Goal: Information Seeking & Learning: Learn about a topic

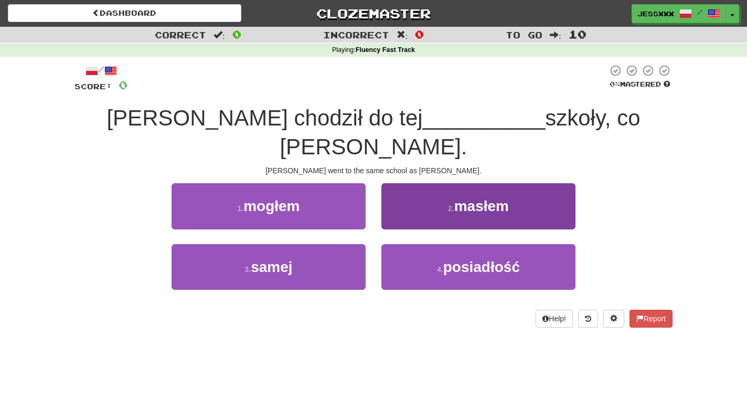
click at [436, 183] on button "2 . masłem" at bounding box center [478, 206] width 194 height 46
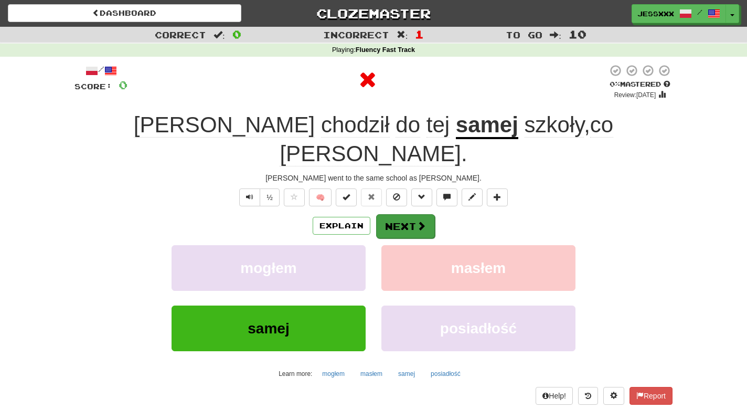
click at [409, 214] on button "Next" at bounding box center [405, 226] width 59 height 24
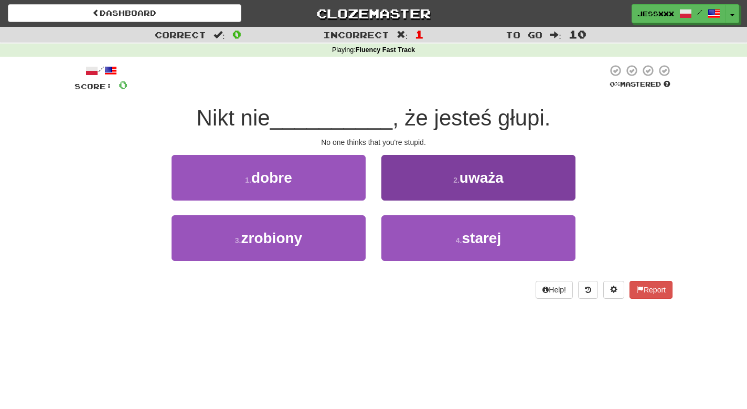
click at [409, 196] on button "2 . uważa" at bounding box center [478, 178] width 194 height 46
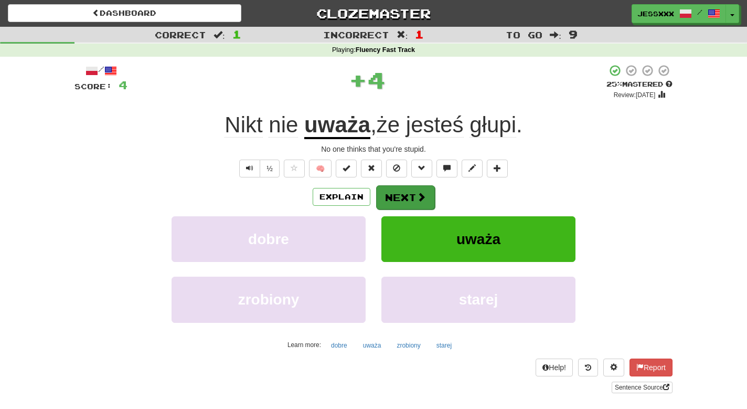
click at [406, 195] on button "Next" at bounding box center [405, 197] width 59 height 24
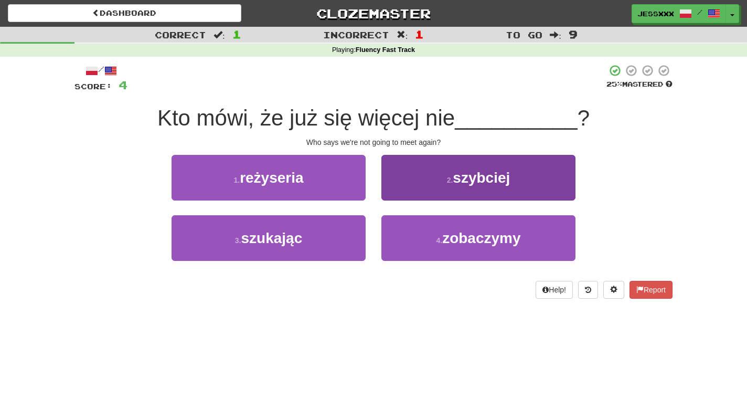
click at [406, 195] on button "2 . szybciej" at bounding box center [478, 178] width 194 height 46
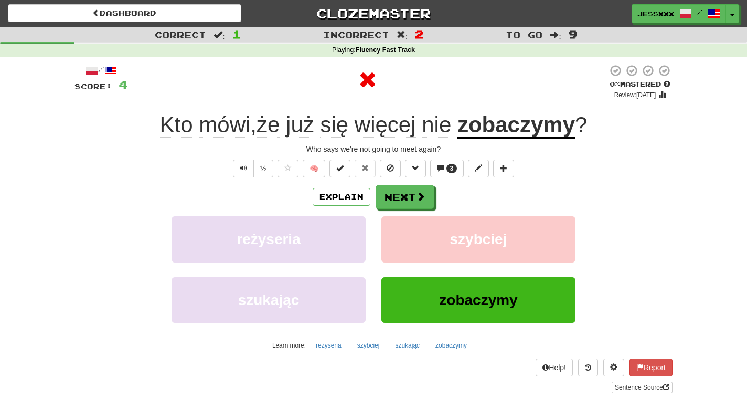
click at [406, 195] on button "Next" at bounding box center [405, 197] width 59 height 24
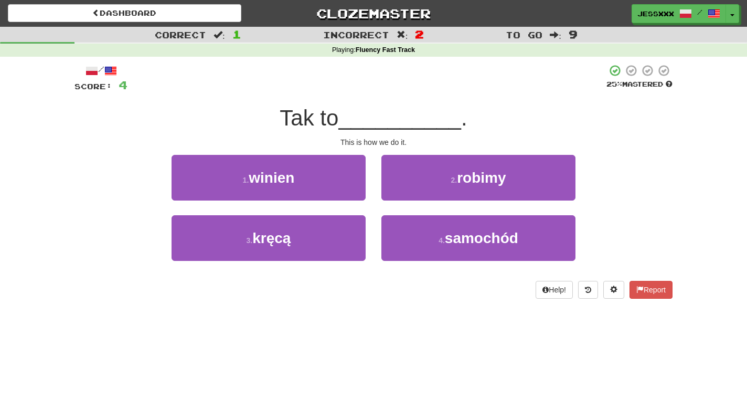
click at [406, 195] on button "2 . robimy" at bounding box center [478, 178] width 194 height 46
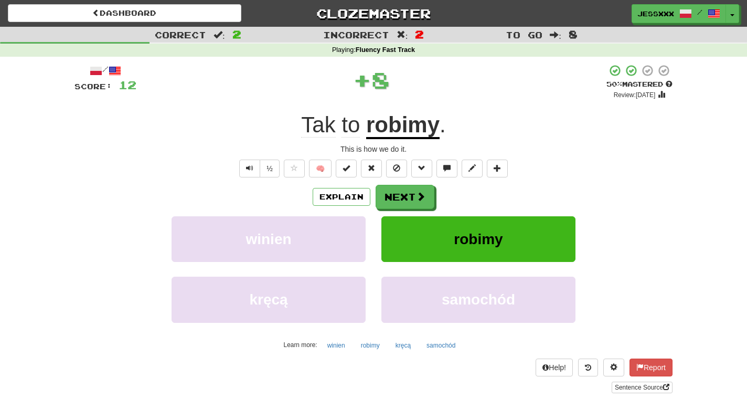
click at [406, 195] on button "Next" at bounding box center [405, 197] width 59 height 24
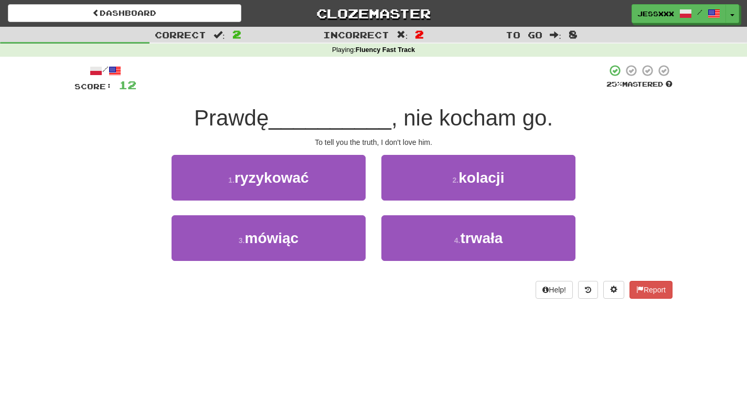
click at [406, 195] on button "2 . kolacji" at bounding box center [478, 178] width 194 height 46
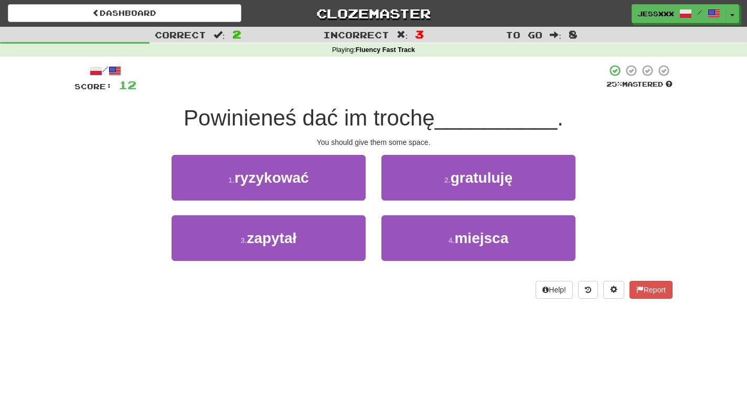
click at [406, 195] on button "2 . gratuluję" at bounding box center [478, 178] width 194 height 46
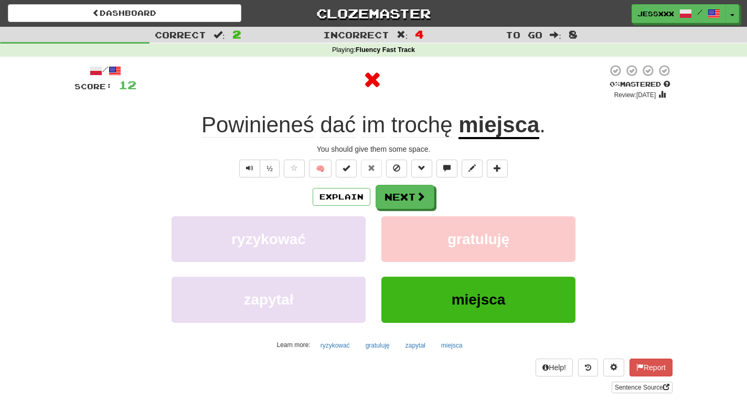
click at [406, 195] on button "Next" at bounding box center [405, 197] width 59 height 24
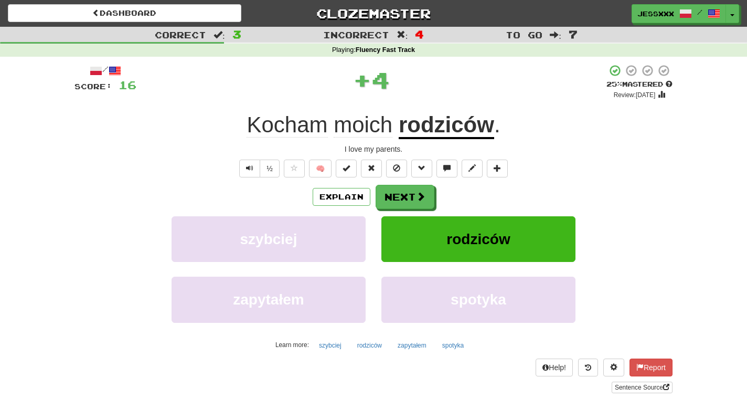
click at [406, 195] on button "Next" at bounding box center [405, 197] width 59 height 24
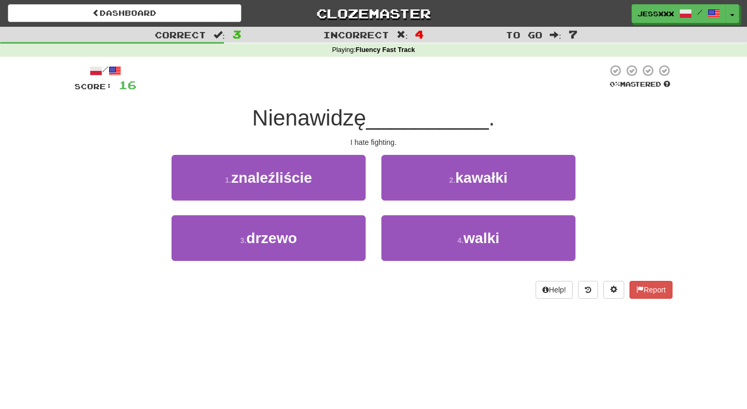
click at [406, 195] on button "2 . kawałki" at bounding box center [478, 178] width 194 height 46
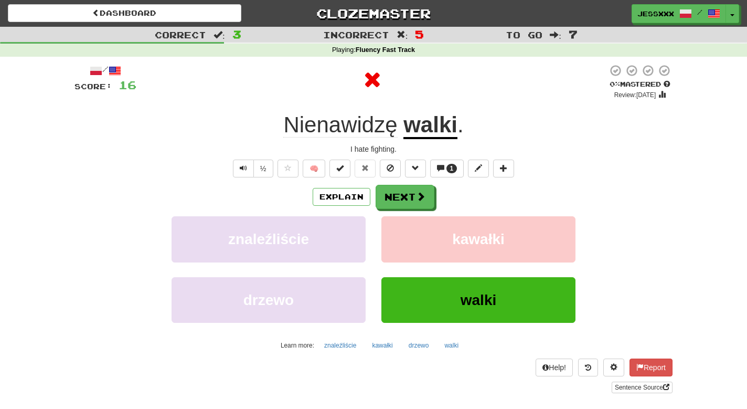
click at [406, 195] on button "Next" at bounding box center [405, 197] width 59 height 24
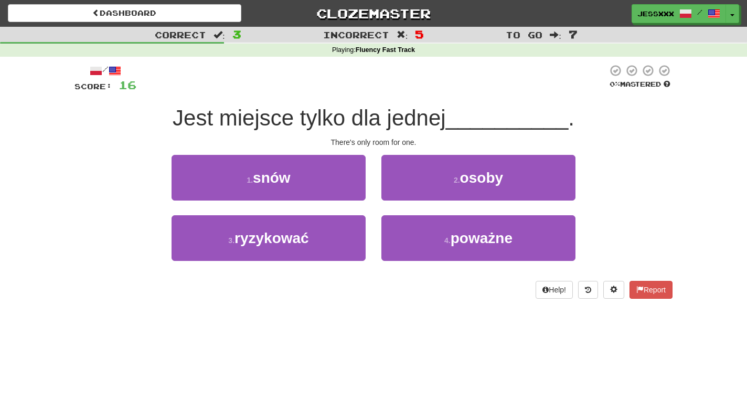
click at [406, 195] on button "2 . osoby" at bounding box center [478, 178] width 194 height 46
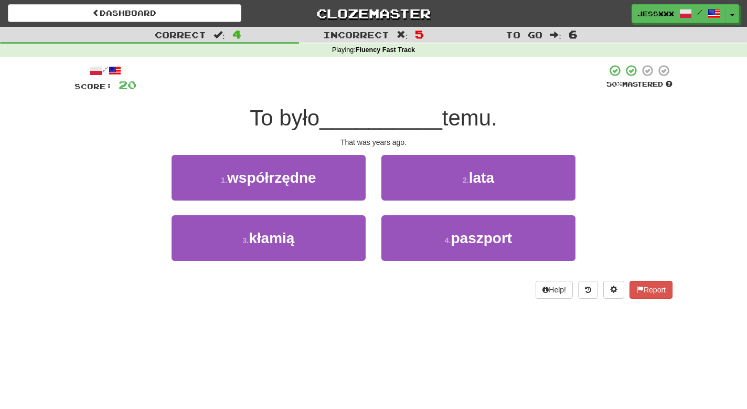
click at [406, 195] on button "2 . lata" at bounding box center [478, 178] width 194 height 46
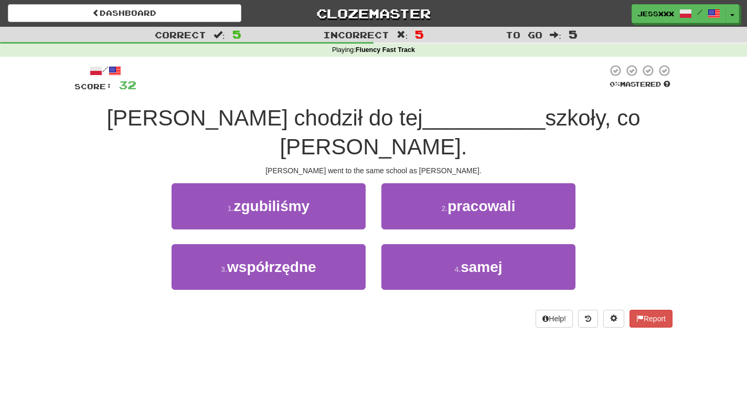
click at [406, 195] on button "2 . pracowali" at bounding box center [478, 206] width 194 height 46
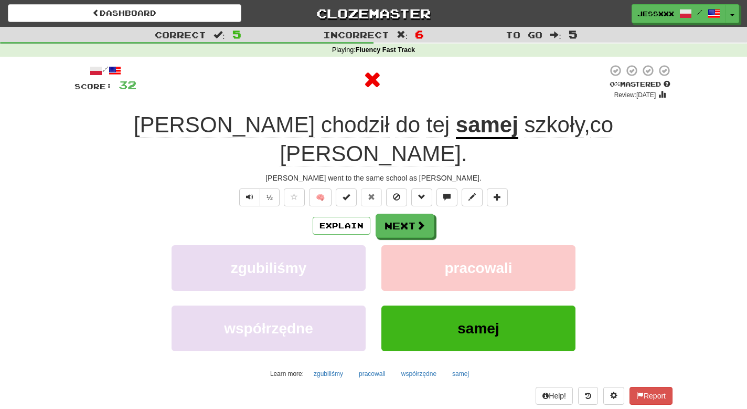
click at [406, 214] on button "Next" at bounding box center [405, 226] width 59 height 24
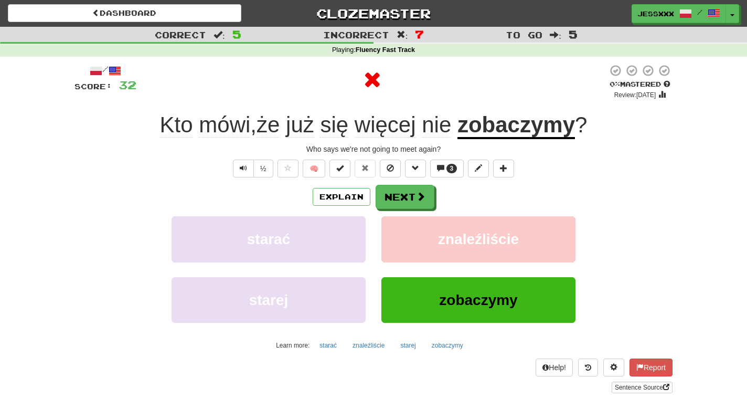
click at [406, 195] on button "Next" at bounding box center [405, 197] width 59 height 24
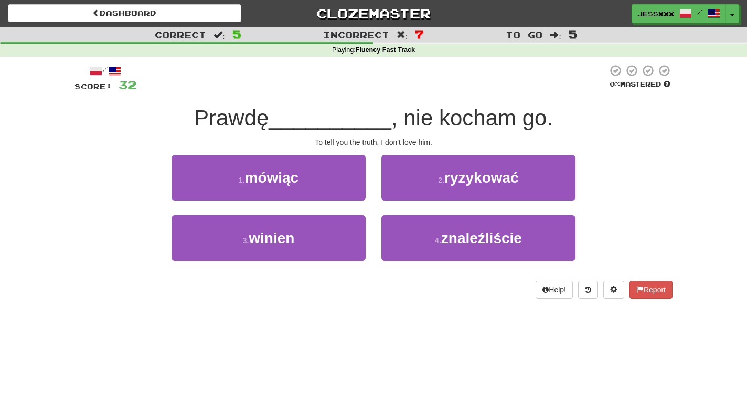
click at [406, 195] on button "2 . ryzykować" at bounding box center [478, 178] width 194 height 46
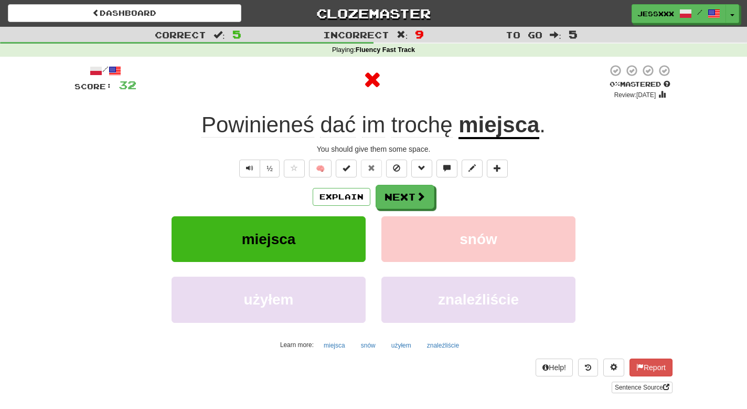
click at [406, 195] on button "Next" at bounding box center [405, 197] width 59 height 24
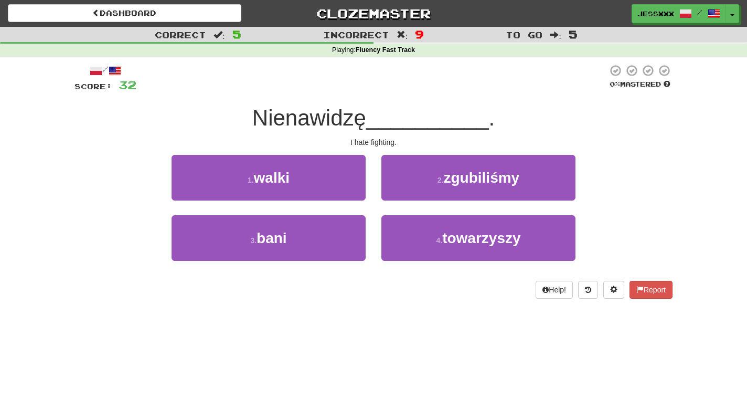
click at [406, 195] on button "2 . zgubiliśmy" at bounding box center [478, 178] width 194 height 46
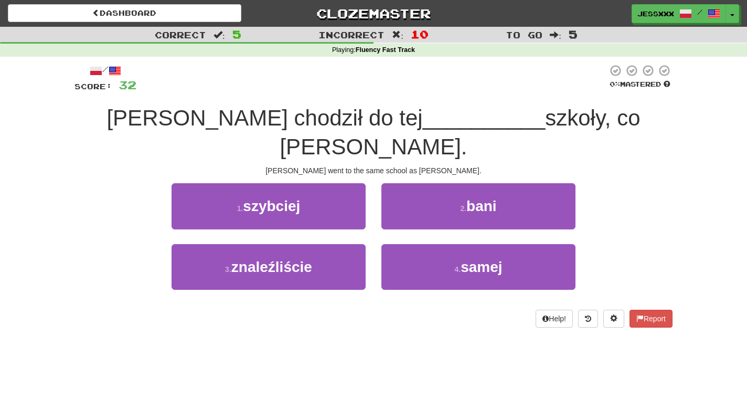
click at [406, 195] on button "2 . bani" at bounding box center [478, 206] width 194 height 46
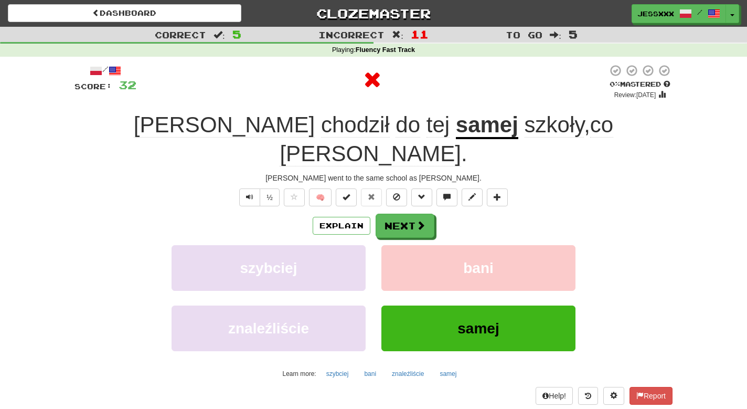
click at [406, 214] on button "Next" at bounding box center [405, 226] width 59 height 24
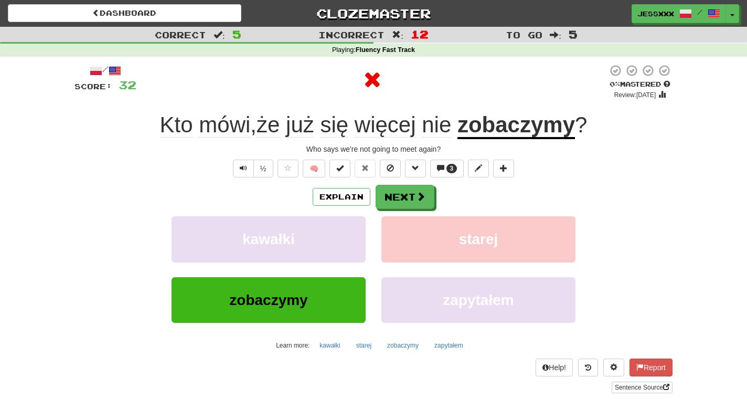
click at [406, 195] on button "Next" at bounding box center [405, 197] width 59 height 24
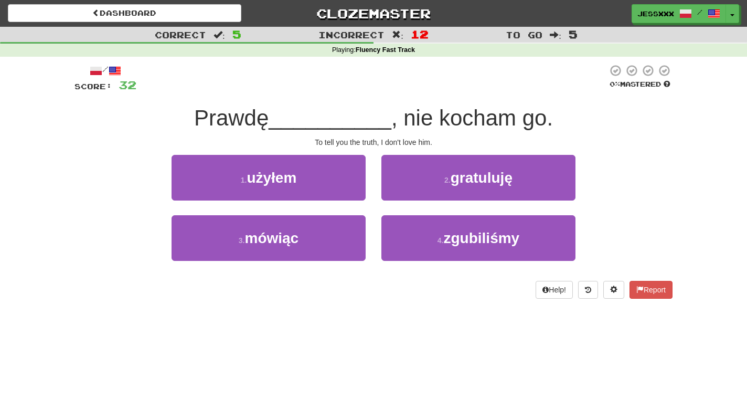
click at [406, 195] on button "2 . gratuluję" at bounding box center [478, 178] width 194 height 46
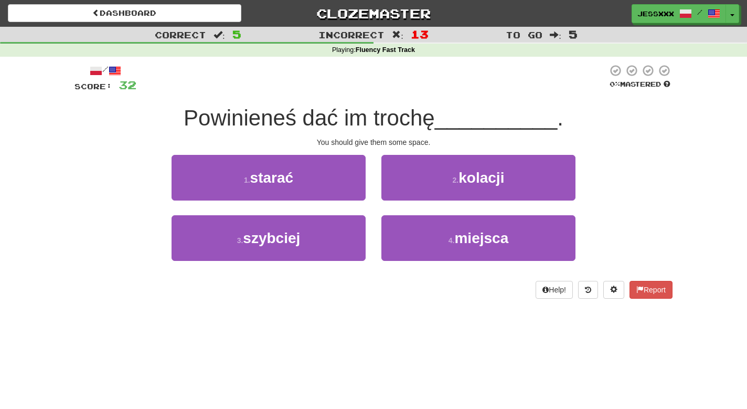
click at [406, 195] on button "2 . kolacji" at bounding box center [478, 178] width 194 height 46
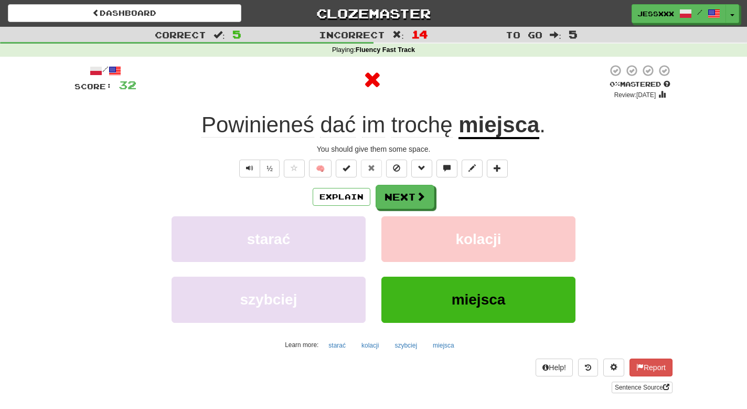
click at [406, 195] on button "Next" at bounding box center [405, 197] width 59 height 24
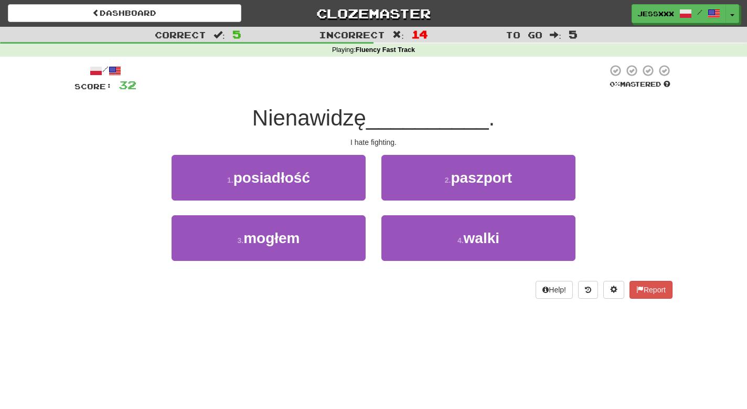
click at [406, 195] on button "2 . paszport" at bounding box center [478, 178] width 194 height 46
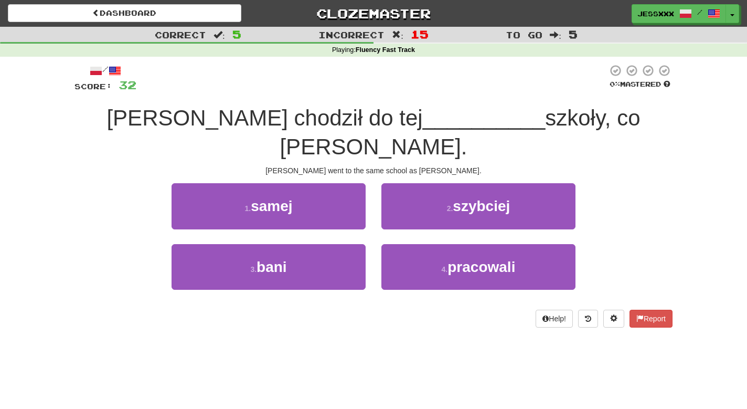
click at [406, 195] on button "2 . szybciej" at bounding box center [478, 206] width 194 height 46
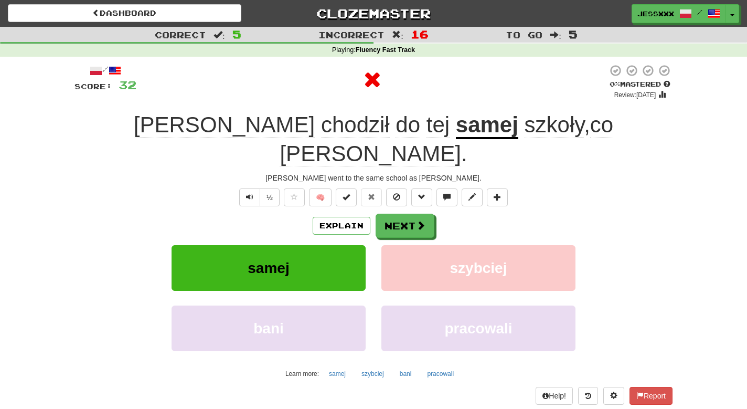
click at [406, 214] on button "Next" at bounding box center [405, 226] width 59 height 24
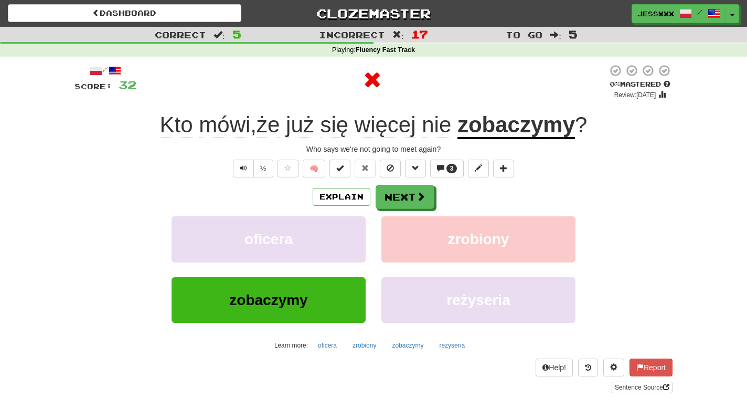
click at [406, 195] on button "Next" at bounding box center [405, 197] width 59 height 24
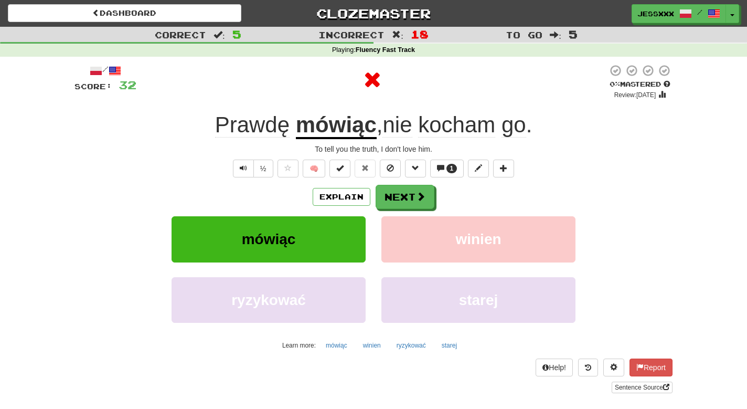
click at [406, 195] on button "Next" at bounding box center [405, 197] width 59 height 24
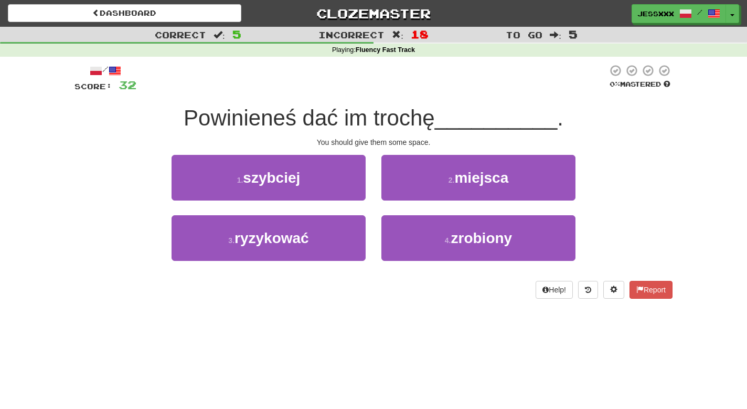
click at [406, 195] on button "2 . miejsca" at bounding box center [478, 178] width 194 height 46
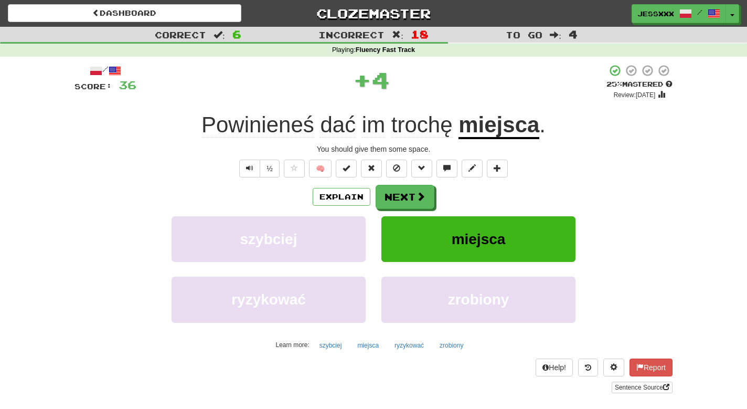
click at [406, 195] on button "Next" at bounding box center [405, 197] width 59 height 24
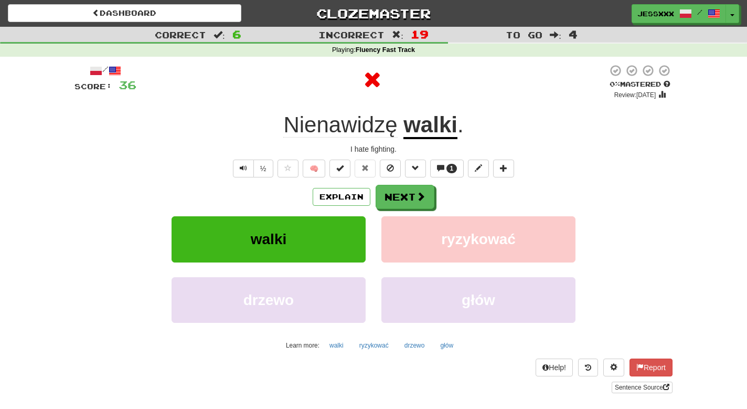
click at [406, 195] on button "Next" at bounding box center [405, 197] width 59 height 24
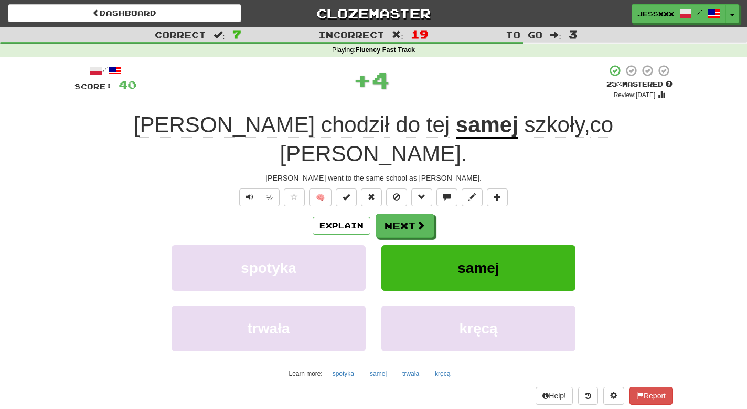
click at [406, 214] on button "Next" at bounding box center [405, 226] width 59 height 24
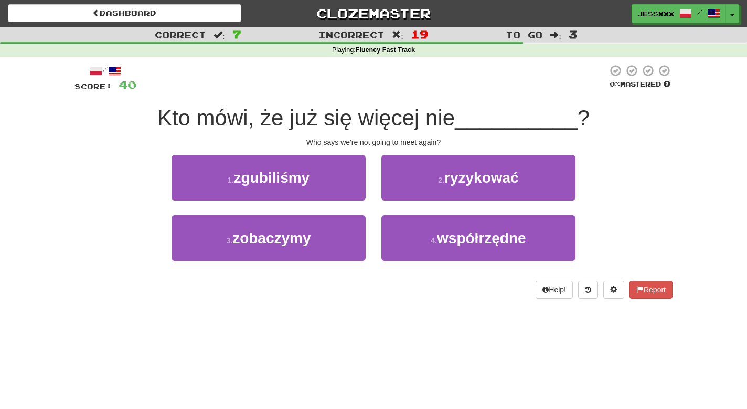
click at [406, 195] on button "2 . ryzykować" at bounding box center [478, 178] width 194 height 46
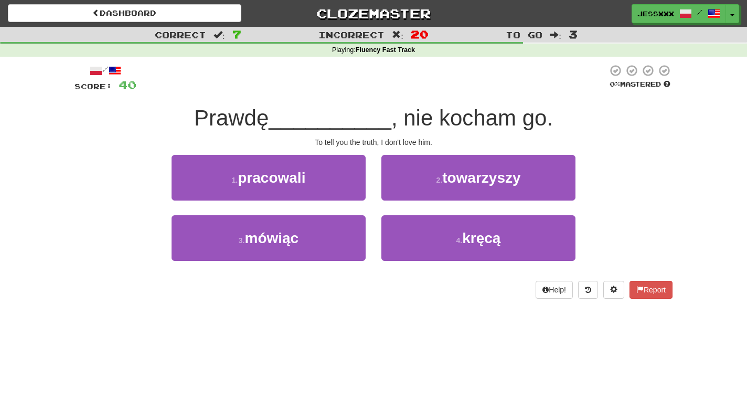
click at [406, 195] on button "2 . towarzyszy" at bounding box center [478, 178] width 194 height 46
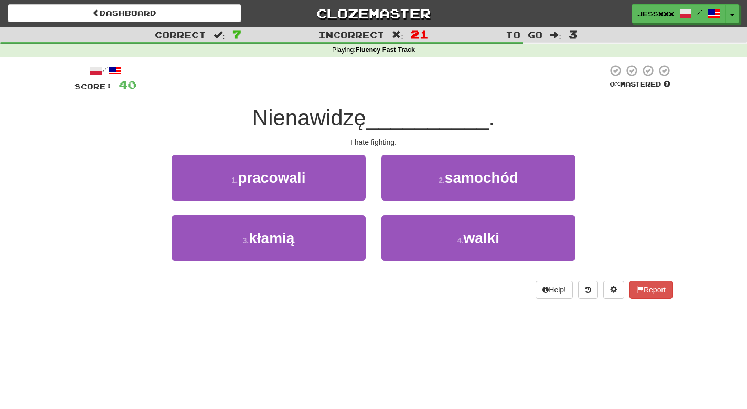
click at [406, 195] on button "2 . samochód" at bounding box center [478, 178] width 194 height 46
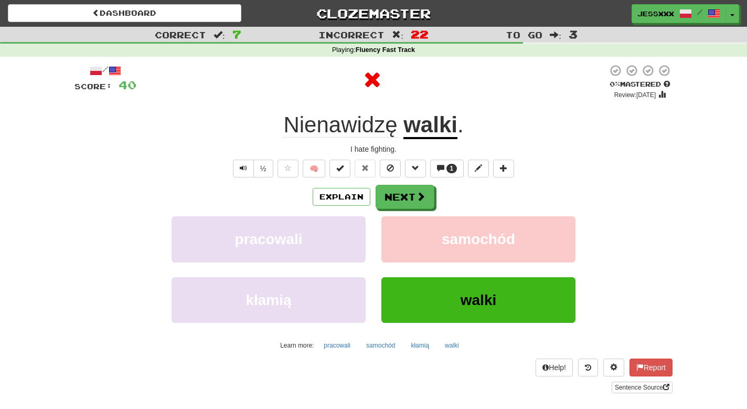
click at [406, 195] on button "Next" at bounding box center [405, 197] width 59 height 24
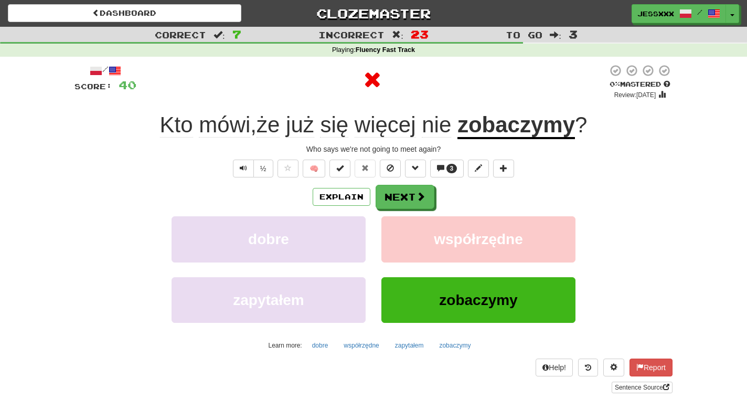
click at [406, 195] on button "Next" at bounding box center [405, 197] width 59 height 24
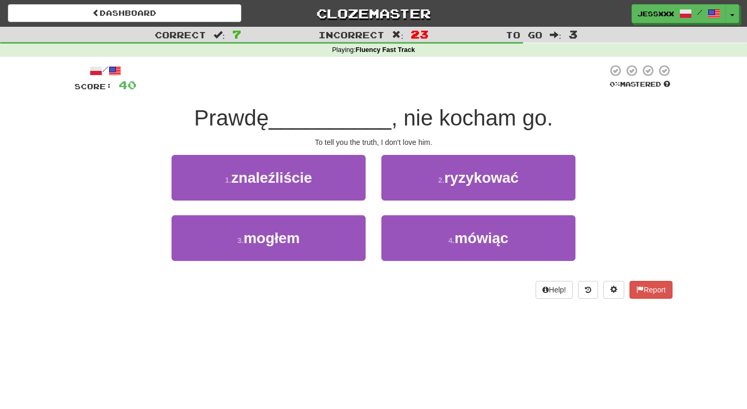
click at [406, 195] on button "2 . ryzykować" at bounding box center [478, 178] width 194 height 46
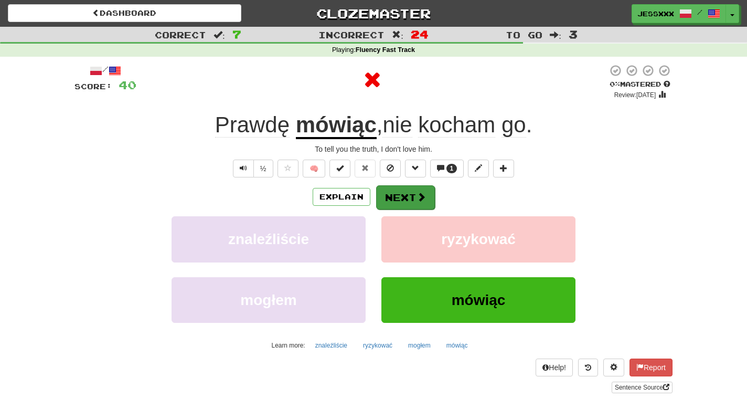
click at [406, 195] on button "Next" at bounding box center [405, 197] width 59 height 24
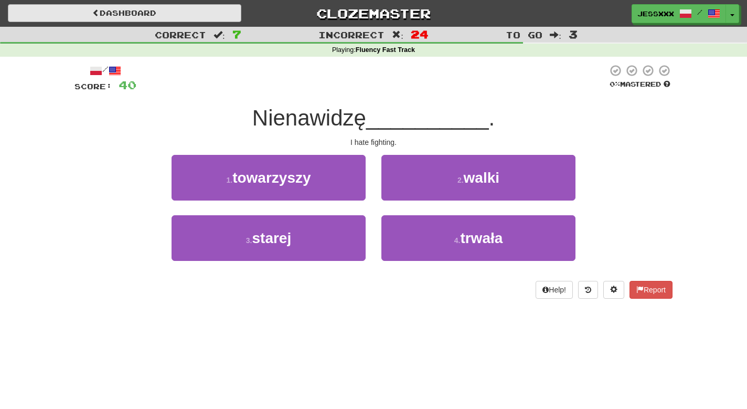
click at [126, 17] on link "Dashboard" at bounding box center [124, 13] width 233 height 18
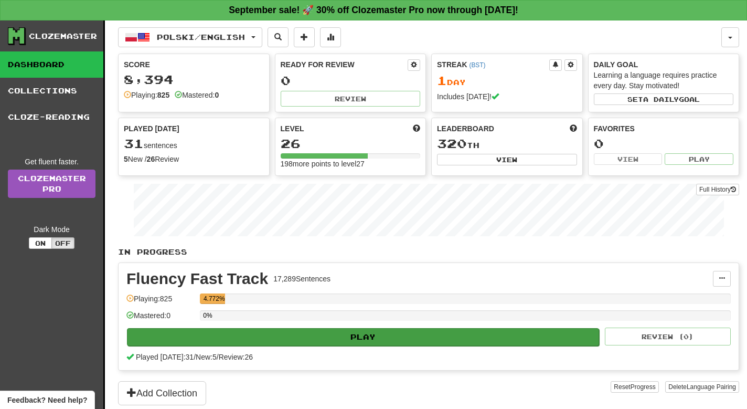
click at [314, 335] on button "Play" at bounding box center [363, 337] width 472 height 18
select select "**"
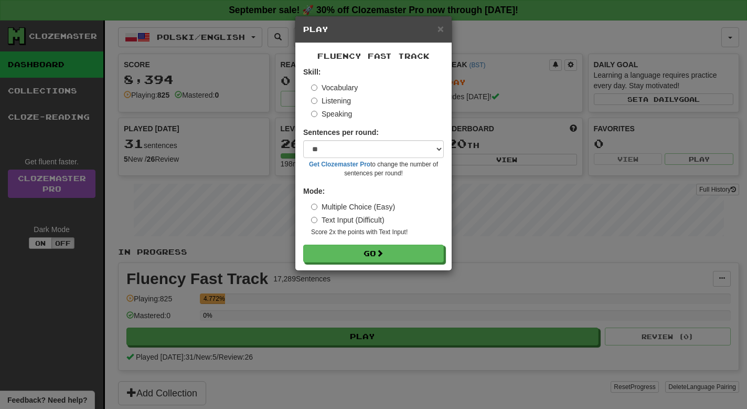
click at [368, 236] on form "Skill: Vocabulary Listening Speaking Sentences per round: * ** ** ** ** ** *** …" at bounding box center [373, 165] width 141 height 196
click at [367, 255] on button "Go" at bounding box center [374, 254] width 141 height 18
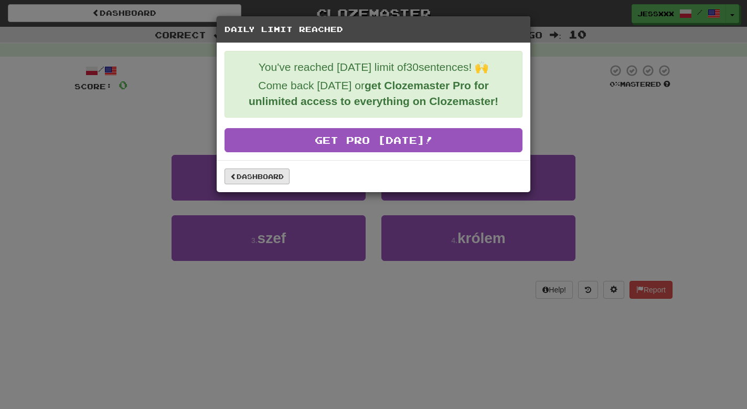
click at [268, 179] on link "Dashboard" at bounding box center [257, 176] width 65 height 16
